Goal: Information Seeking & Learning: Understand process/instructions

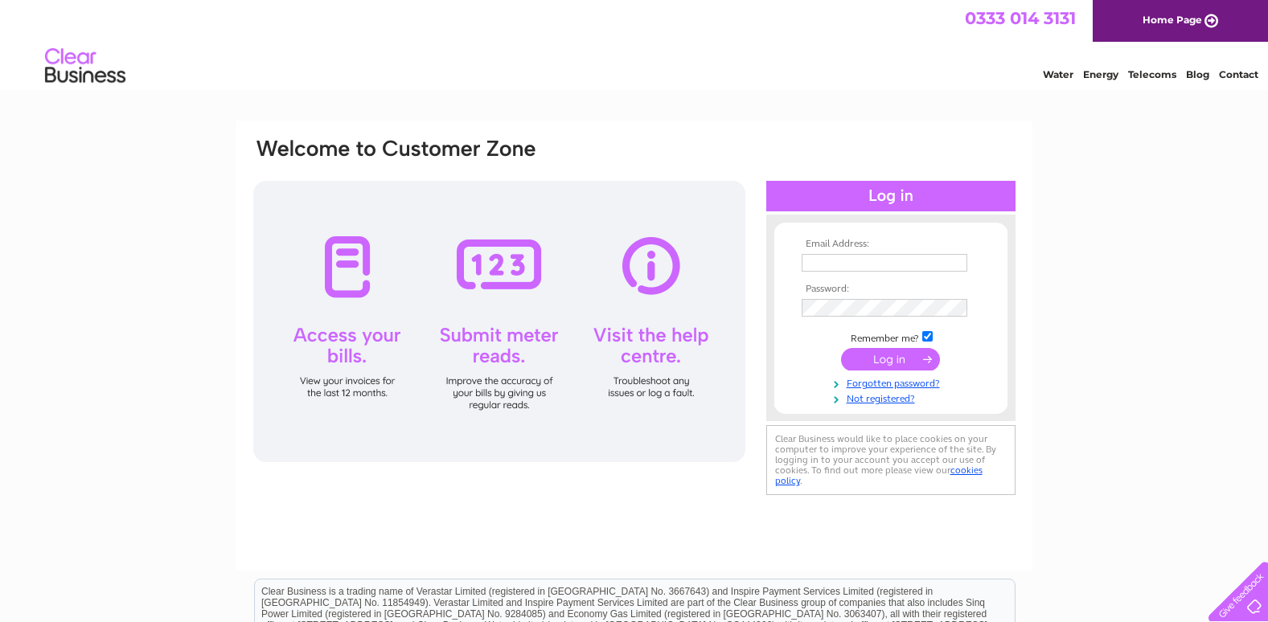
click at [808, 261] on input "text" at bounding box center [884, 263] width 166 height 18
type input "holy.fathers@gmail.com"
click at [877, 357] on input "submit" at bounding box center [890, 361] width 99 height 23
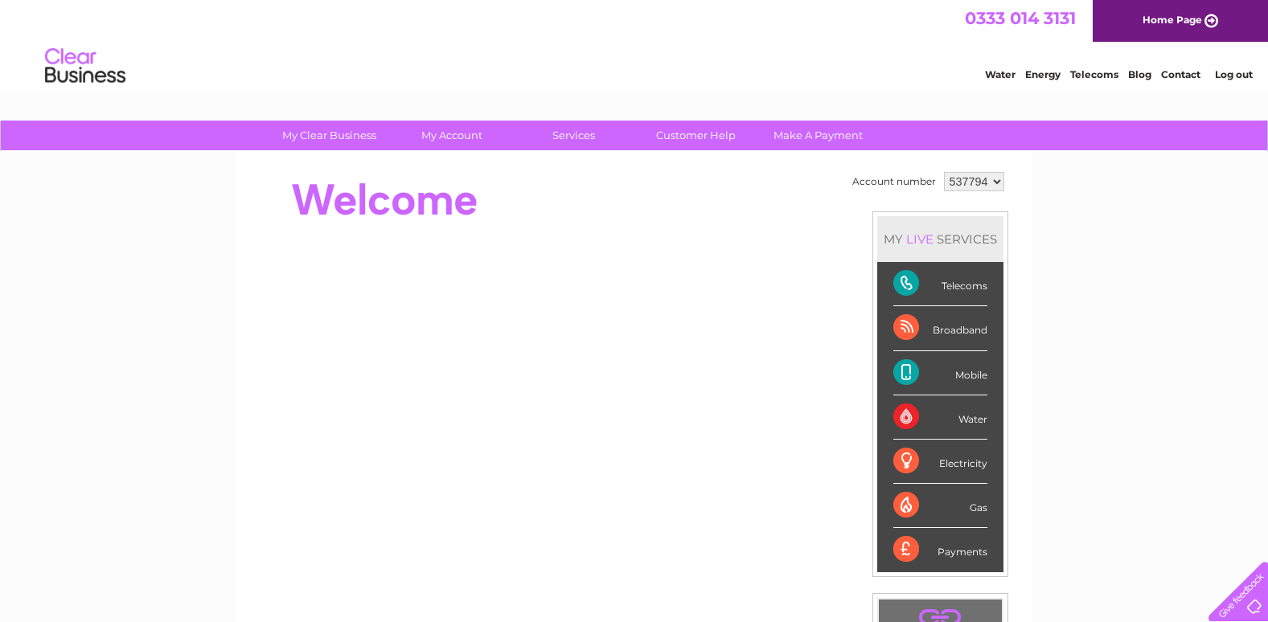
click at [901, 280] on div "Telecoms" at bounding box center [940, 284] width 94 height 44
click at [686, 133] on link "Customer Help" at bounding box center [695, 136] width 133 height 30
click at [691, 138] on link "Customer Help" at bounding box center [695, 136] width 133 height 30
click at [690, 137] on link "Customer Help" at bounding box center [695, 136] width 133 height 30
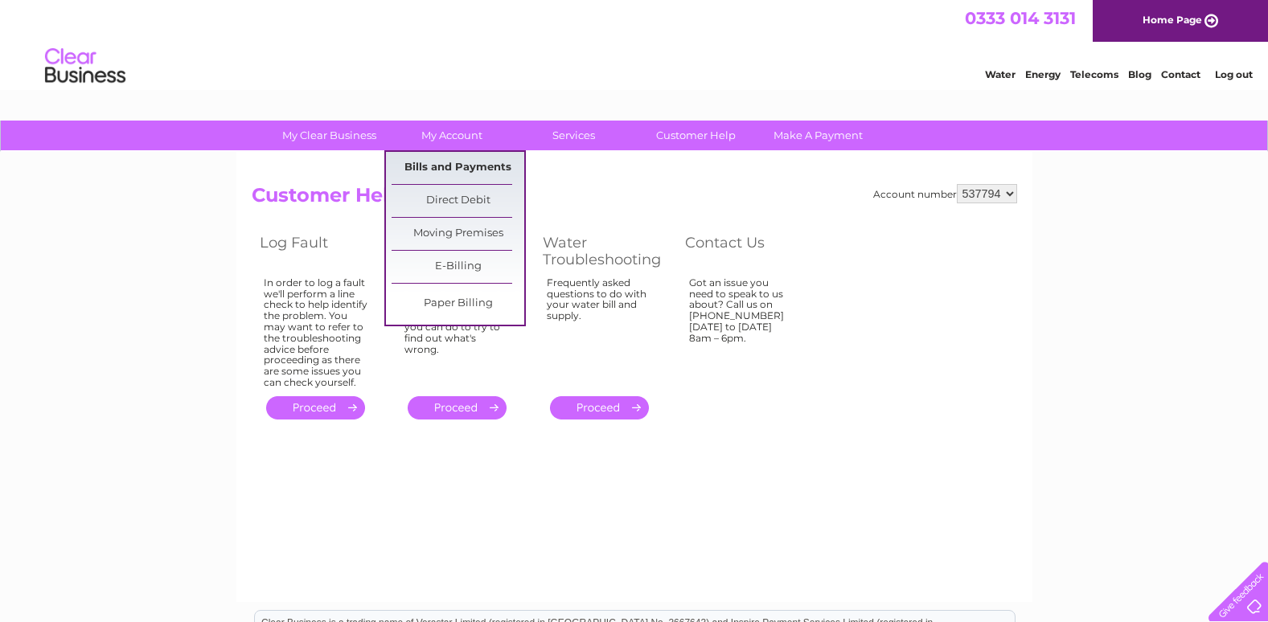
click at [446, 163] on link "Bills and Payments" at bounding box center [457, 168] width 133 height 32
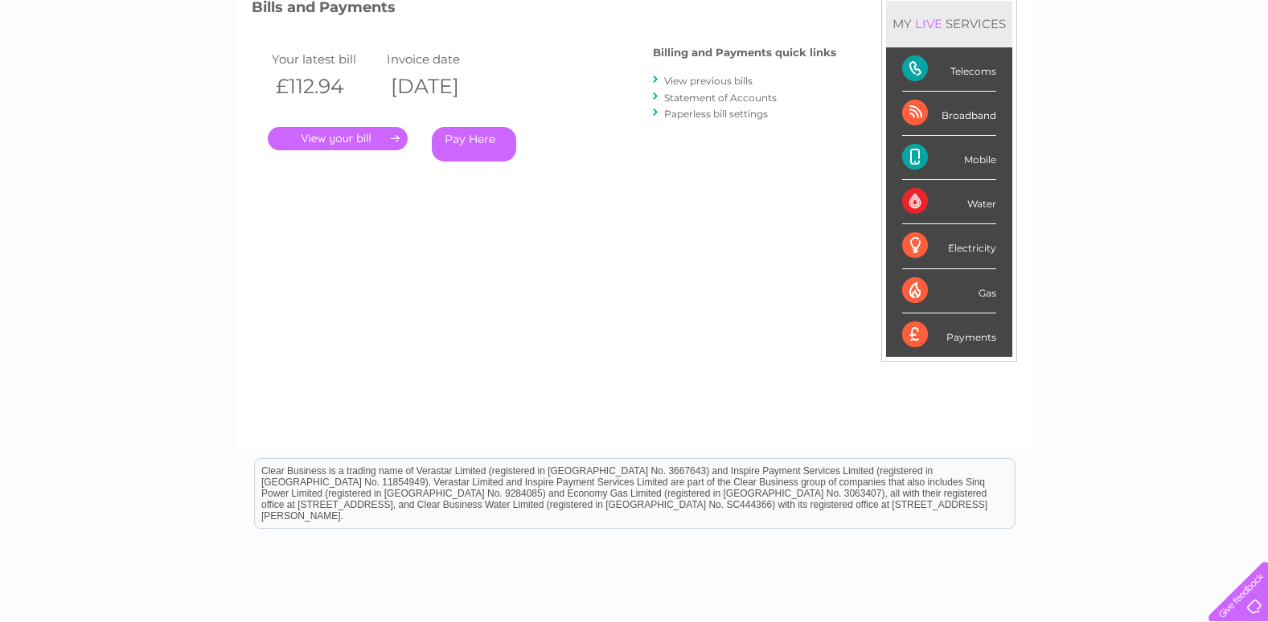
scroll to position [241, 0]
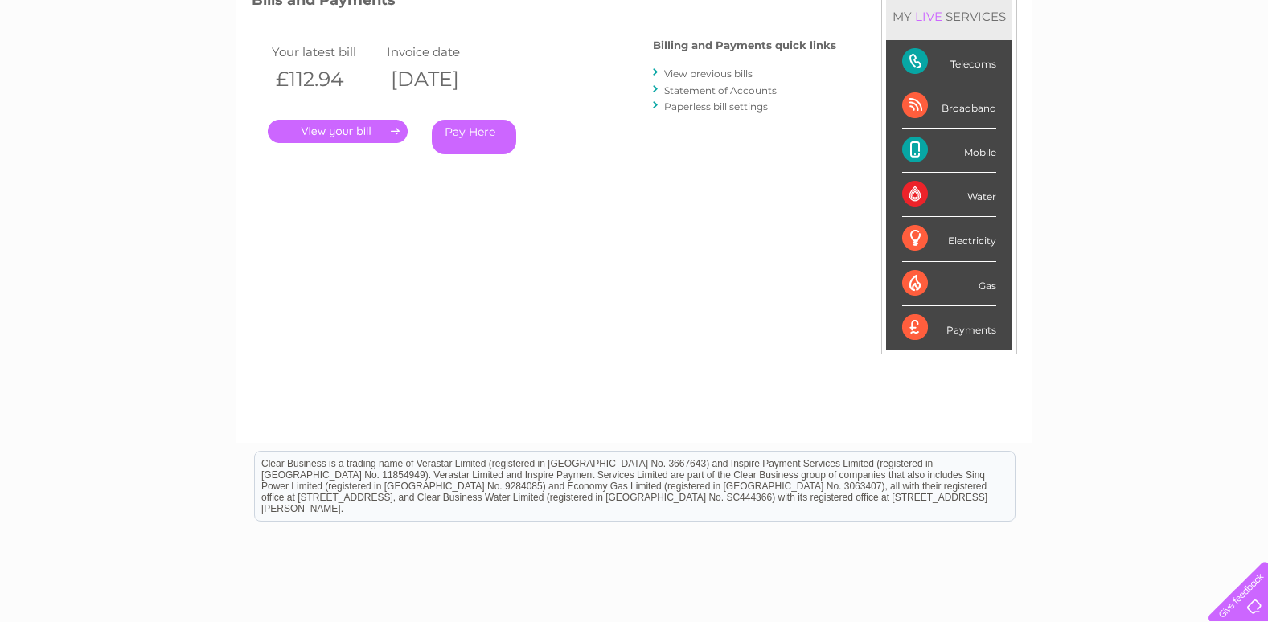
click at [914, 60] on div "Telecoms" at bounding box center [949, 62] width 94 height 44
click at [1103, 117] on div "My Clear Business Login Details My Details My Preferences Link Account My Accou…" at bounding box center [634, 298] width 1268 height 838
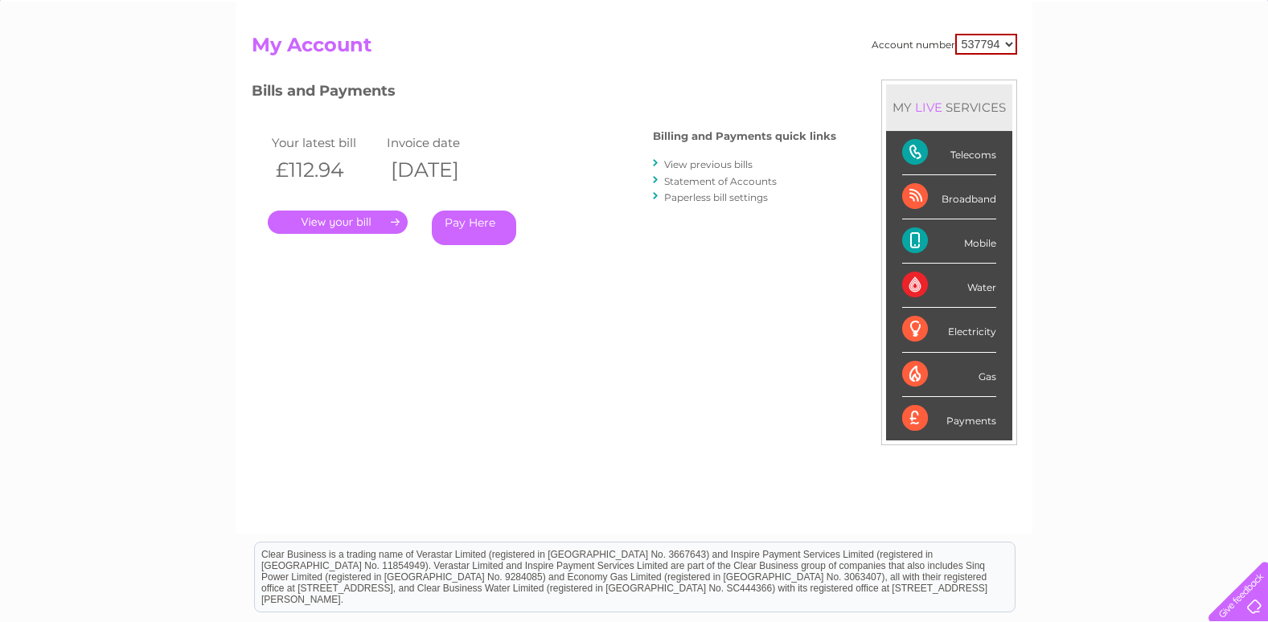
scroll to position [0, 0]
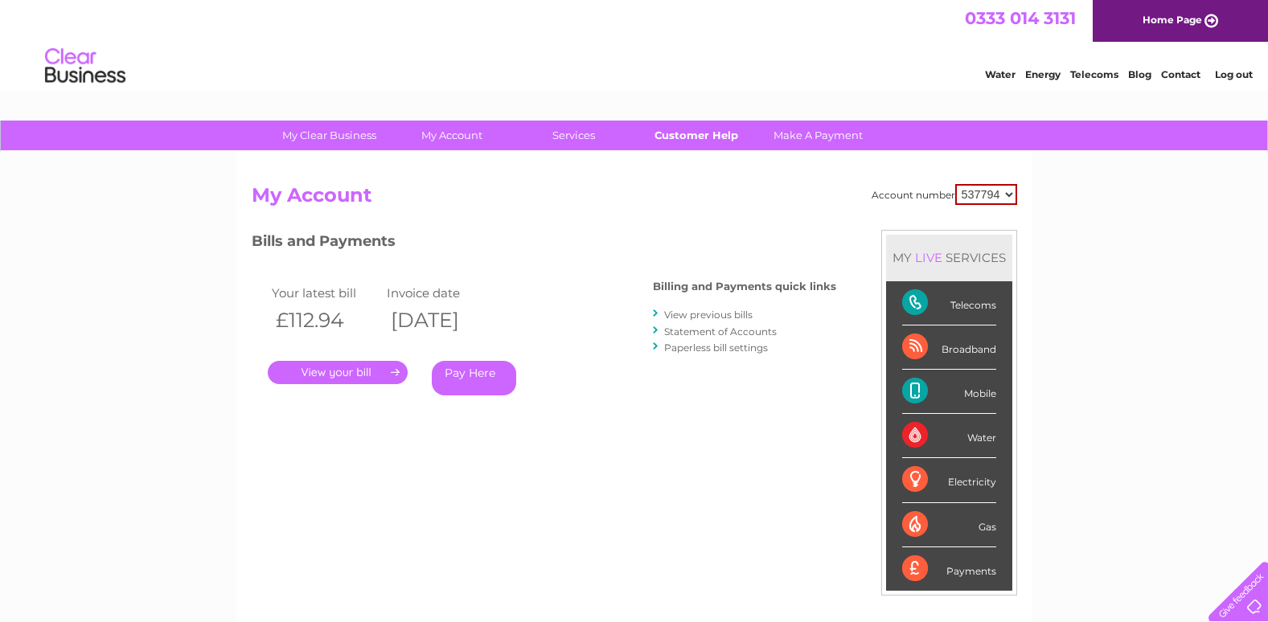
click at [688, 134] on link "Customer Help" at bounding box center [695, 136] width 133 height 30
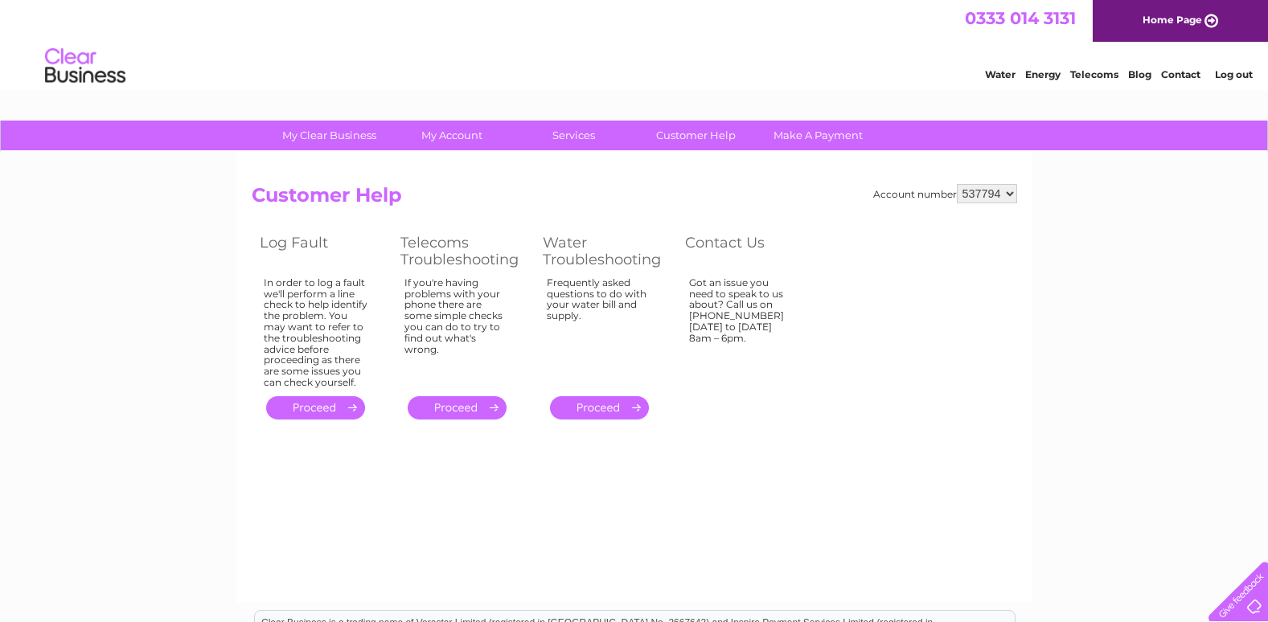
click at [1092, 74] on link "Telecoms" at bounding box center [1094, 74] width 48 height 12
